Goal: Transaction & Acquisition: Purchase product/service

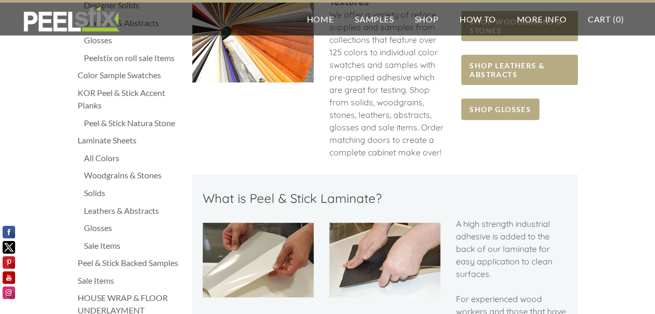
scroll to position [156, 0]
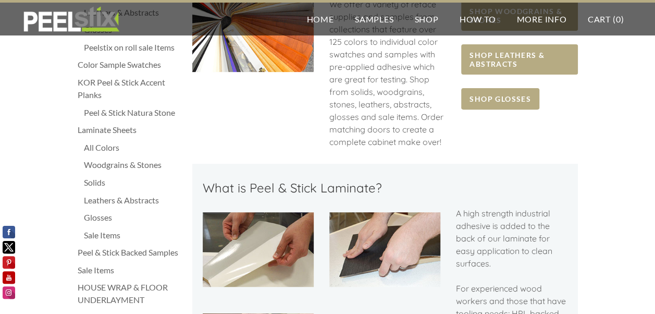
click at [119, 164] on div "Woodgrains & Stones" at bounding box center [133, 164] width 98 height 13
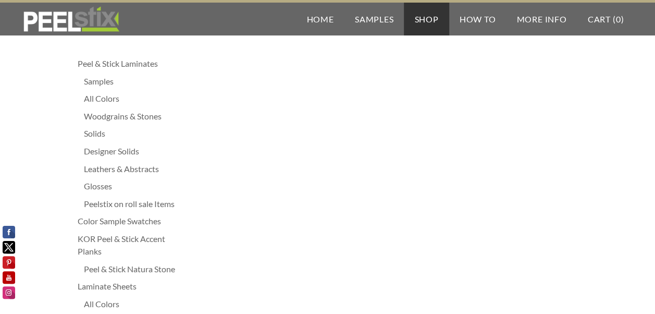
click at [120, 202] on div "Peelstix on roll sale Items" at bounding box center [133, 203] width 98 height 13
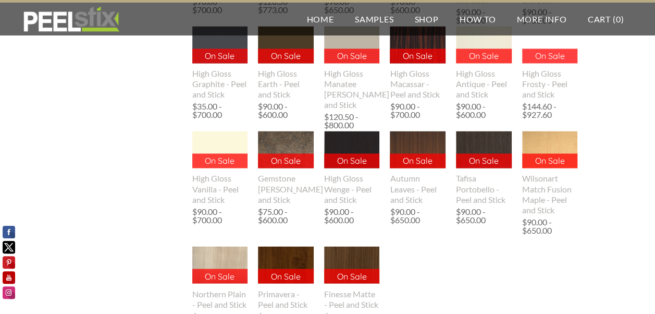
scroll to position [834, 0]
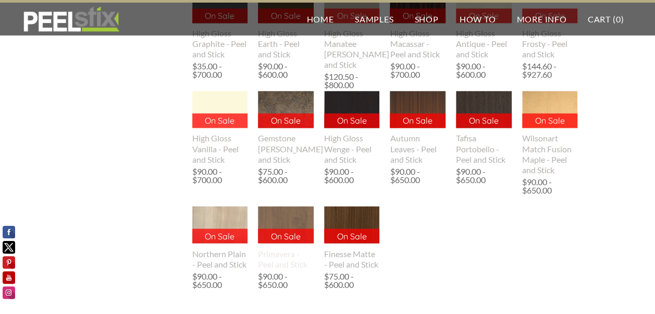
click at [286, 220] on img at bounding box center [286, 224] width 56 height 37
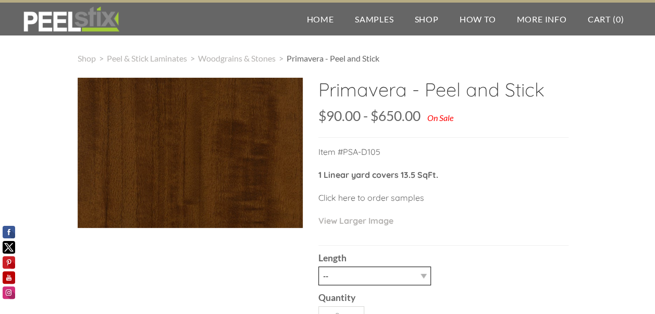
click at [424, 274] on select "-- 3LY 10LY 15LY 30LY" at bounding box center [374, 275] width 113 height 19
click at [487, 244] on div "Primavera - Peel and Stick SKU: $189.00 189 1030 $90.00 - $650.00 $90.00 On Sal…" at bounding box center [443, 225] width 250 height 295
